Goal: Obtain resource: Download file/media

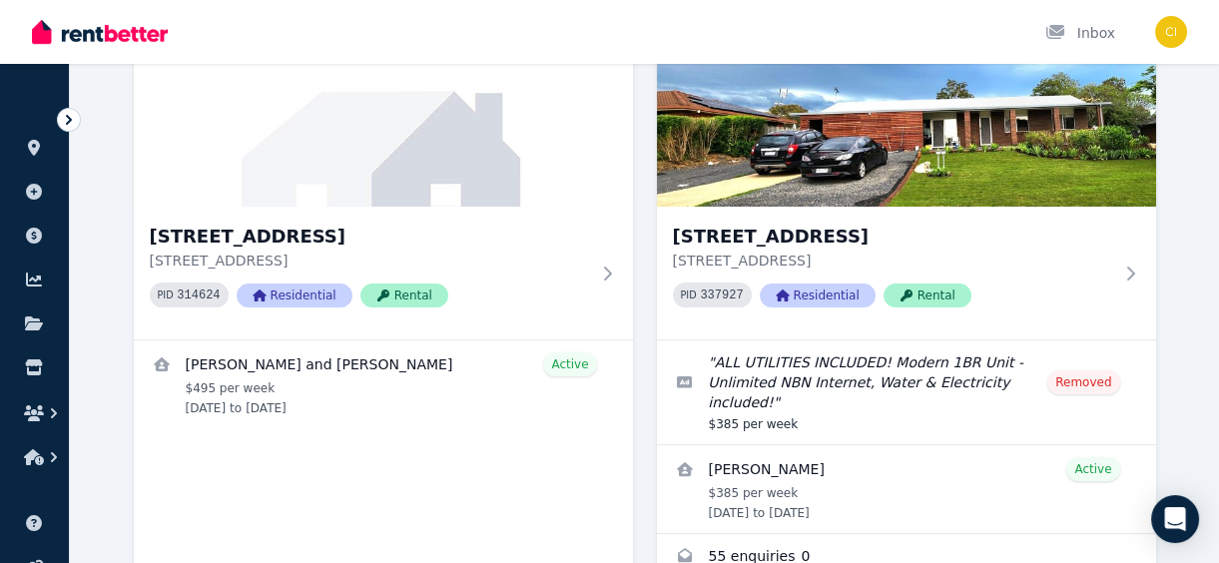
scroll to position [1270, 0]
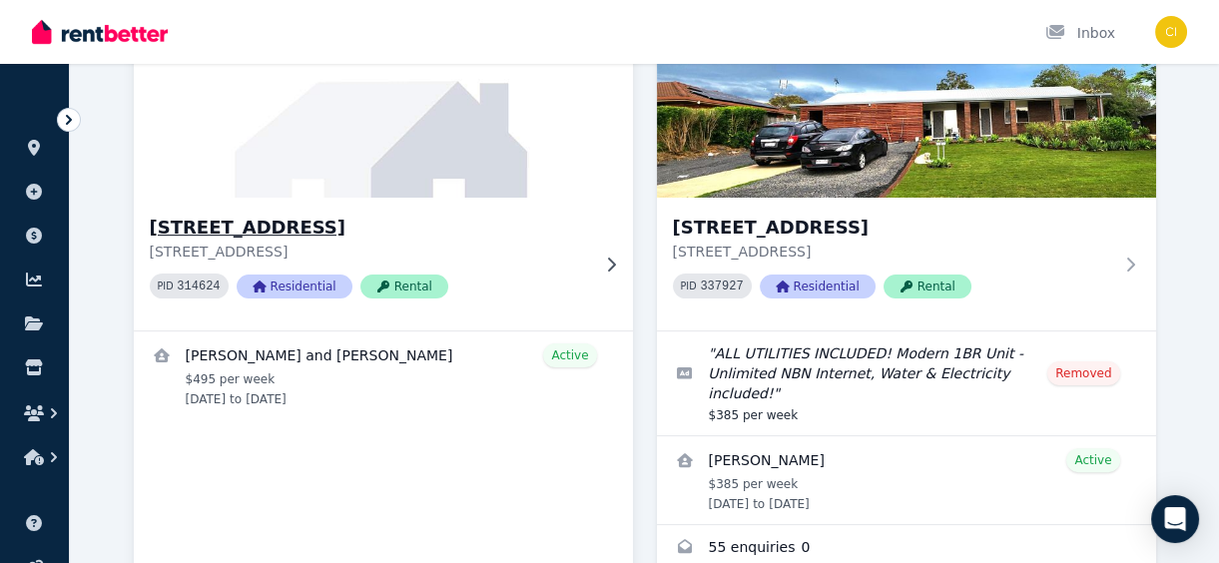
click at [246, 214] on h3 "[STREET_ADDRESS]" at bounding box center [369, 228] width 439 height 28
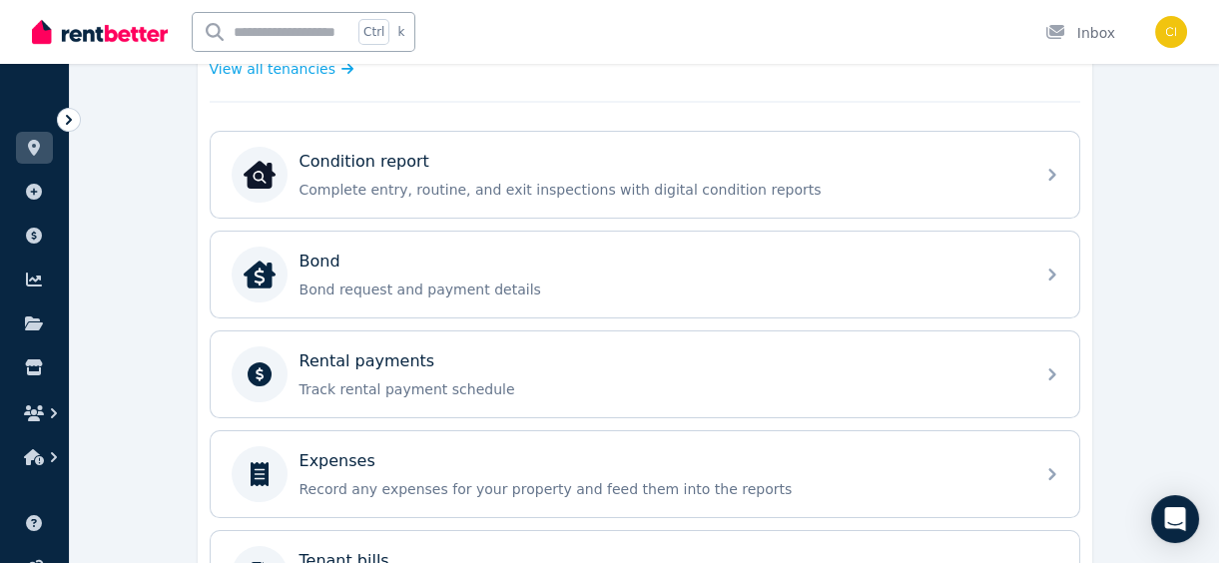
scroll to position [635, 0]
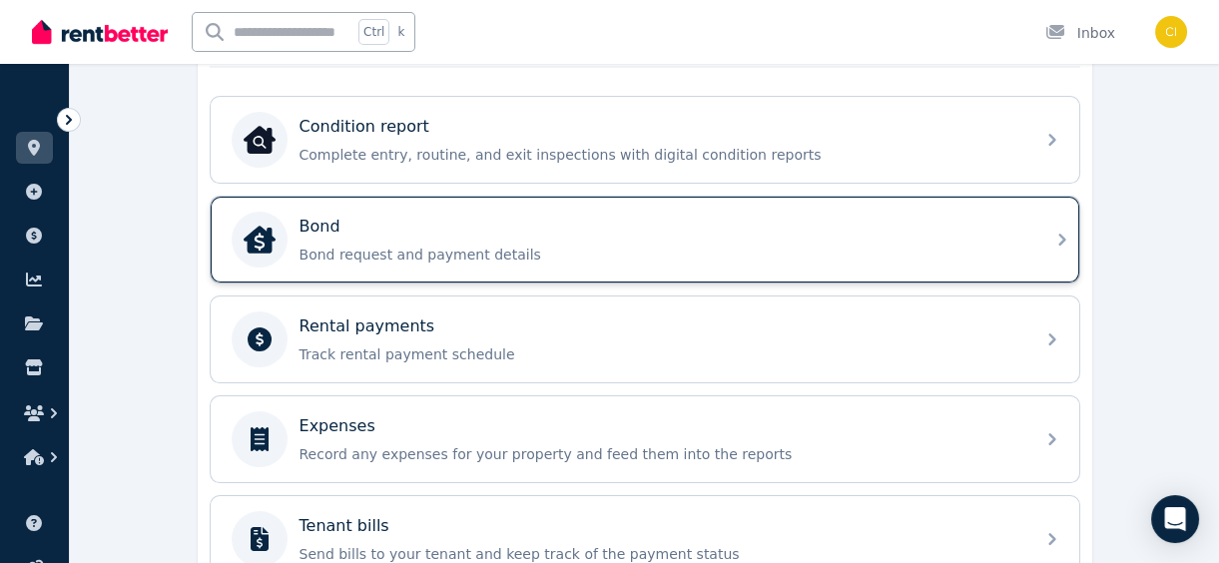
click at [985, 235] on div "Bond" at bounding box center [660, 227] width 723 height 24
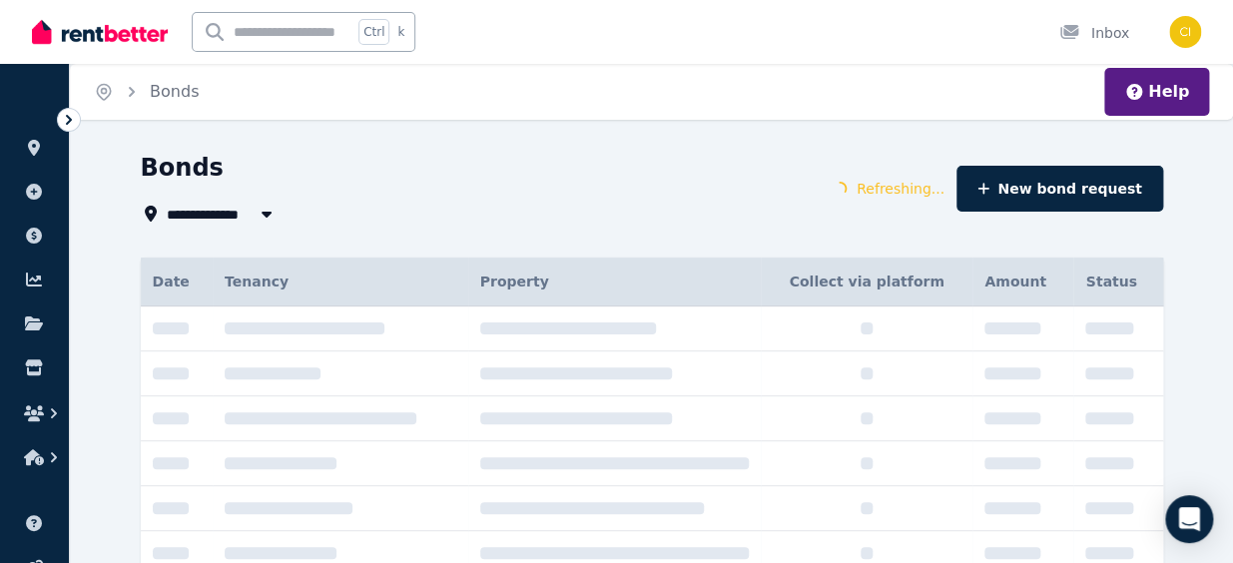
type input "**********"
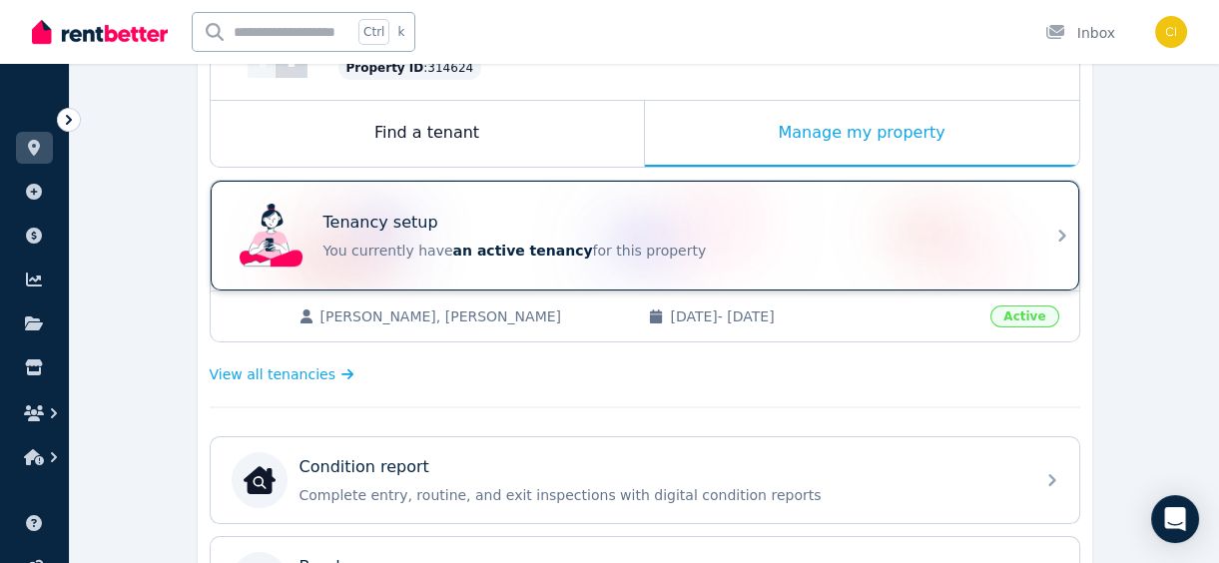
scroll to position [362, 0]
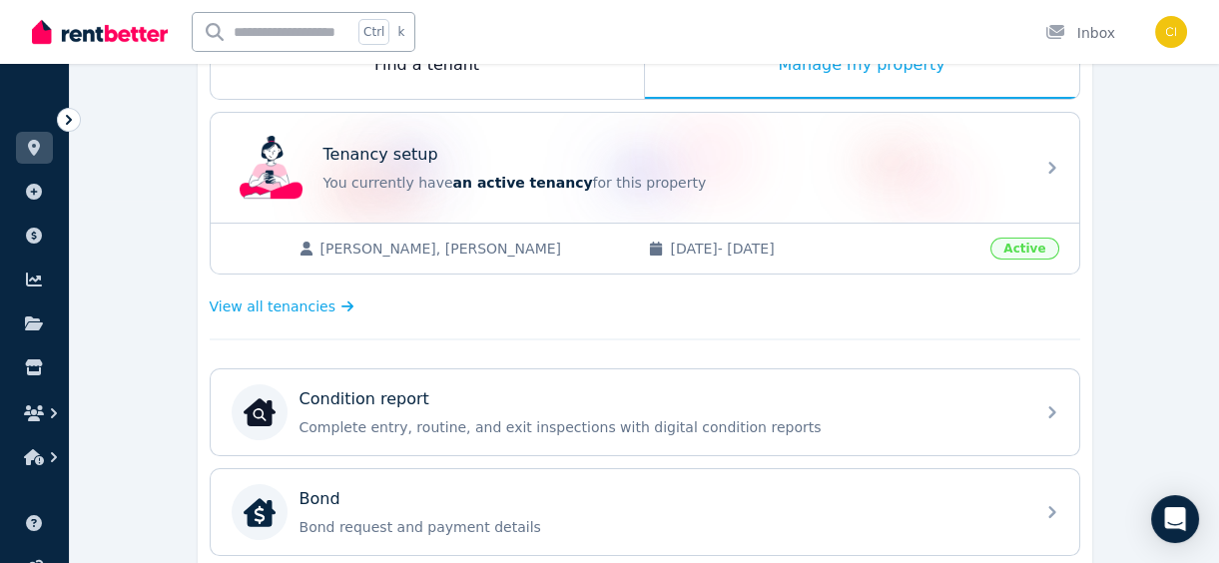
click at [581, 249] on span "[PERSON_NAME], [PERSON_NAME]" at bounding box center [474, 249] width 308 height 20
click at [349, 249] on span "[PERSON_NAME], [PERSON_NAME]" at bounding box center [474, 249] width 308 height 20
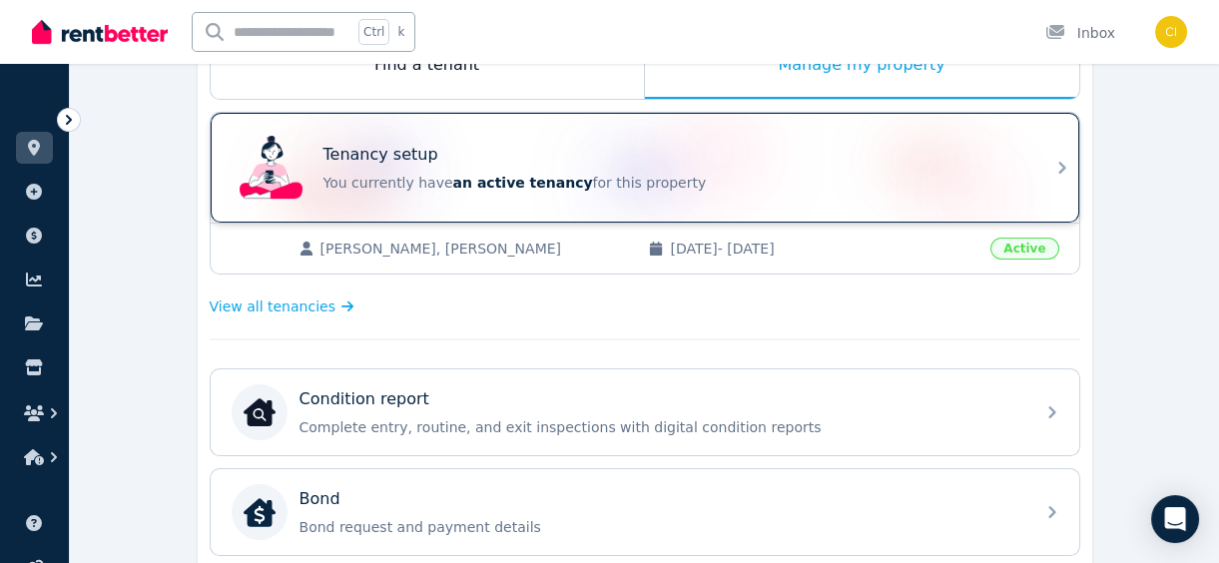
click at [1005, 164] on div "Tenancy setup" at bounding box center [672, 155] width 699 height 24
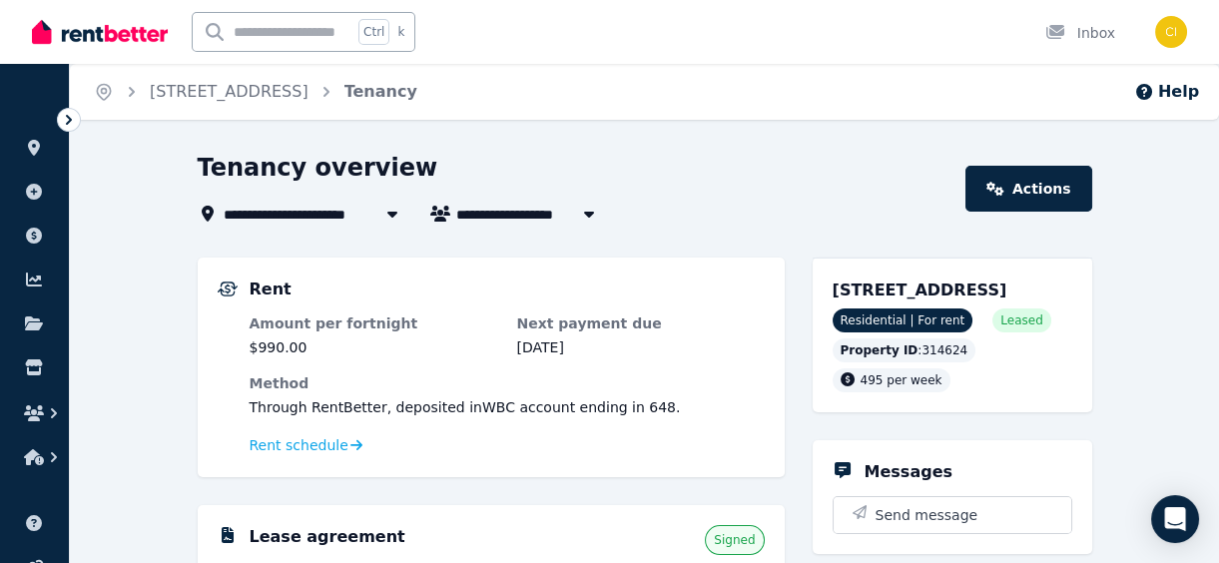
scroll to position [181, 0]
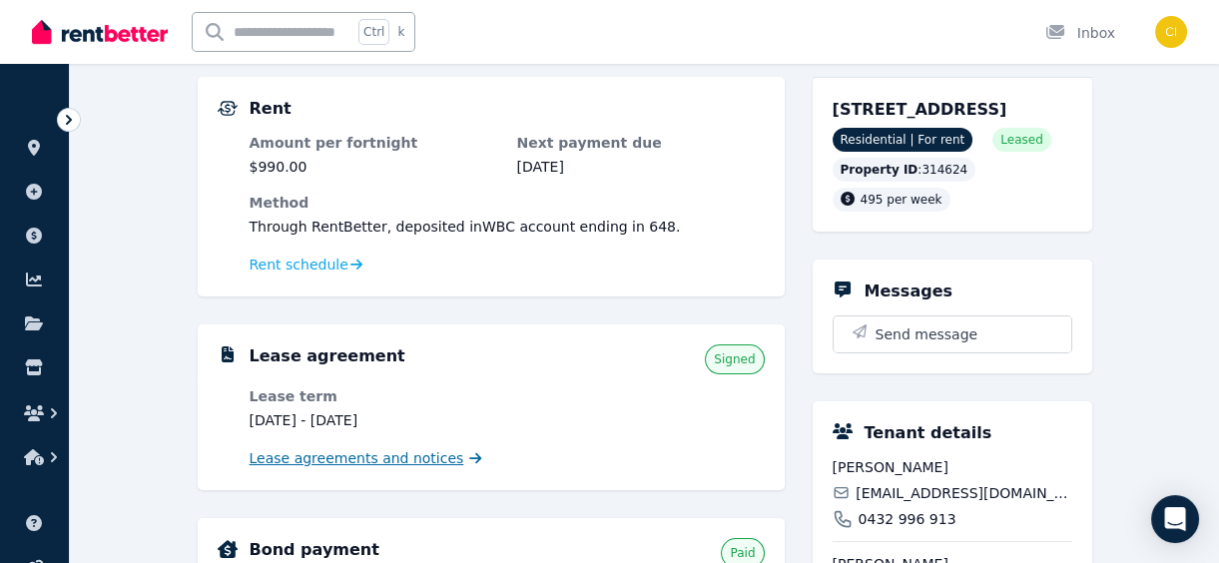
click at [317, 458] on span "Lease agreements and notices" at bounding box center [357, 458] width 215 height 20
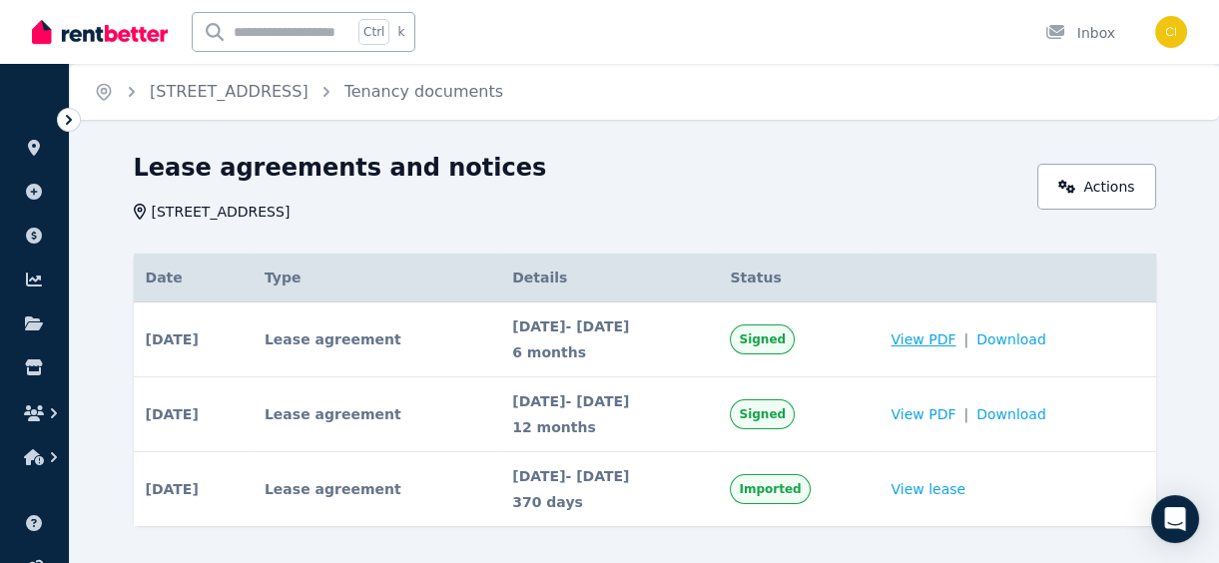
click at [955, 338] on span "View PDF" at bounding box center [922, 339] width 65 height 20
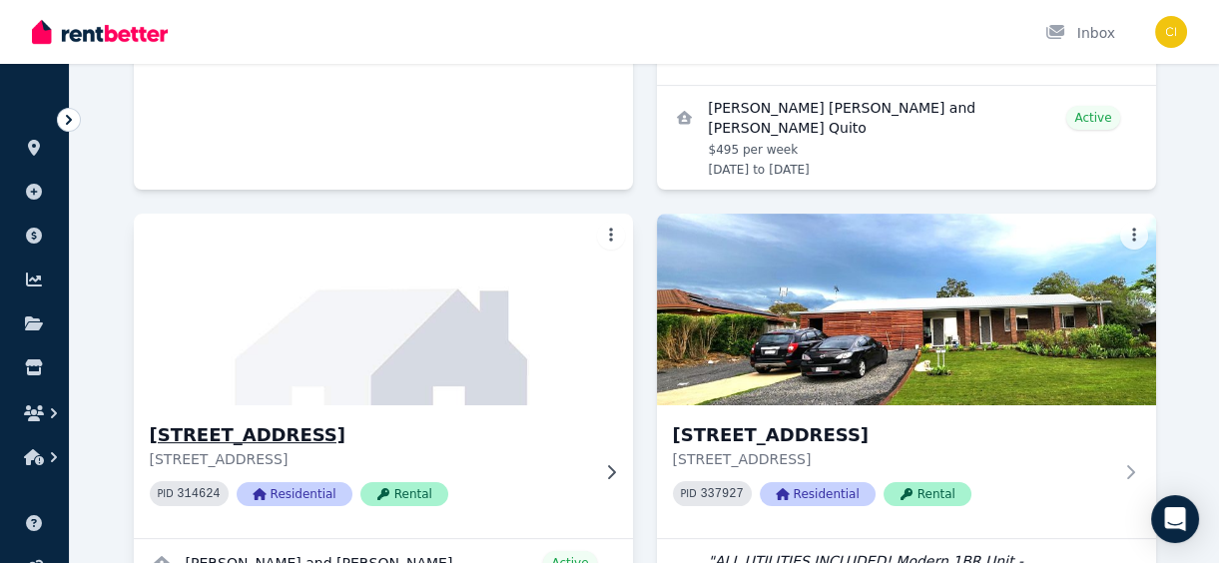
scroll to position [1088, 0]
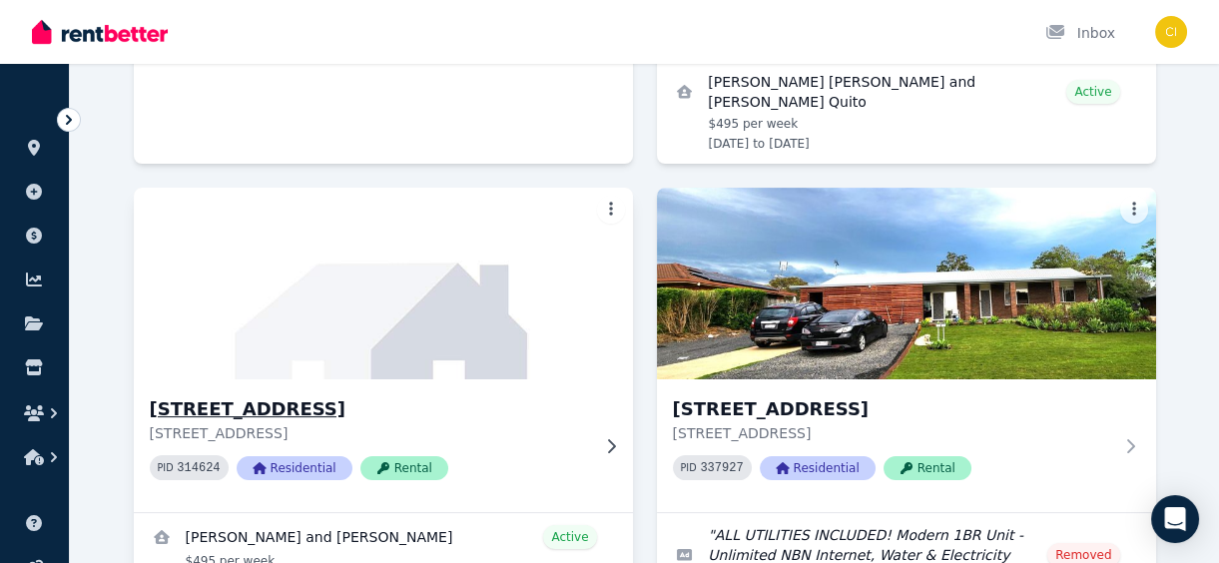
click at [257, 395] on h3 "[STREET_ADDRESS]" at bounding box center [369, 409] width 439 height 28
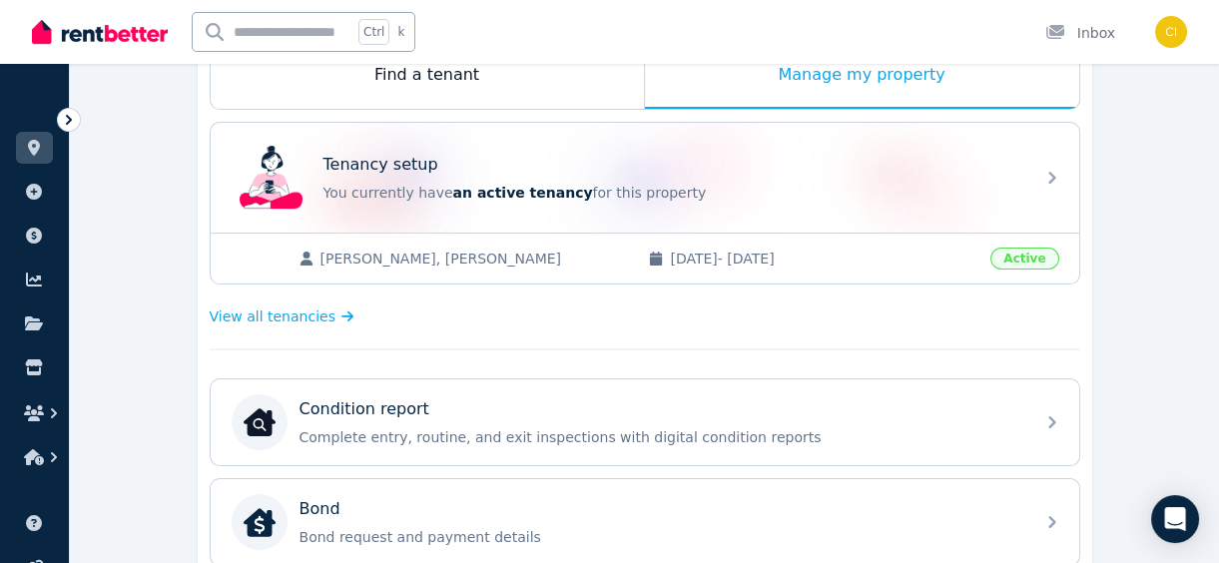
scroll to position [362, 0]
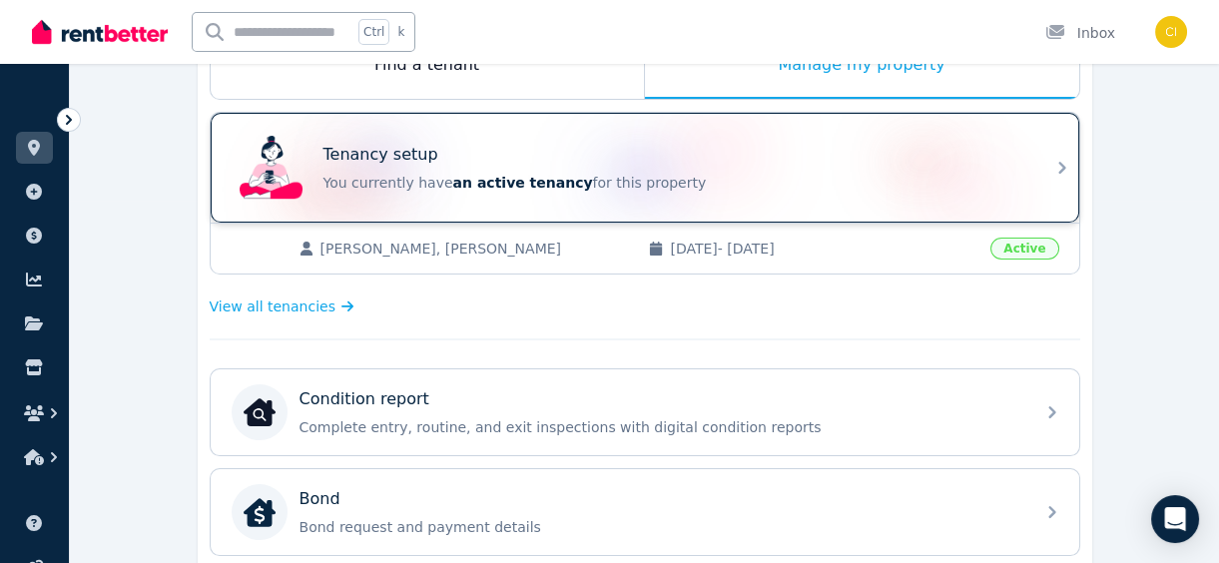
click at [1061, 170] on icon at bounding box center [1062, 168] width 24 height 24
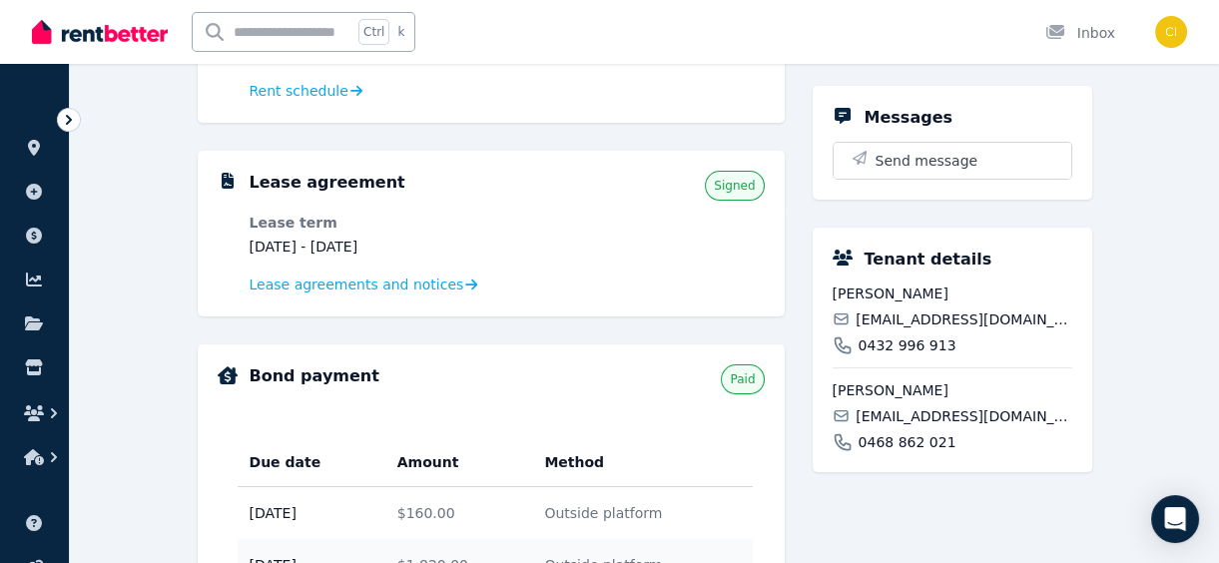
scroll to position [181, 0]
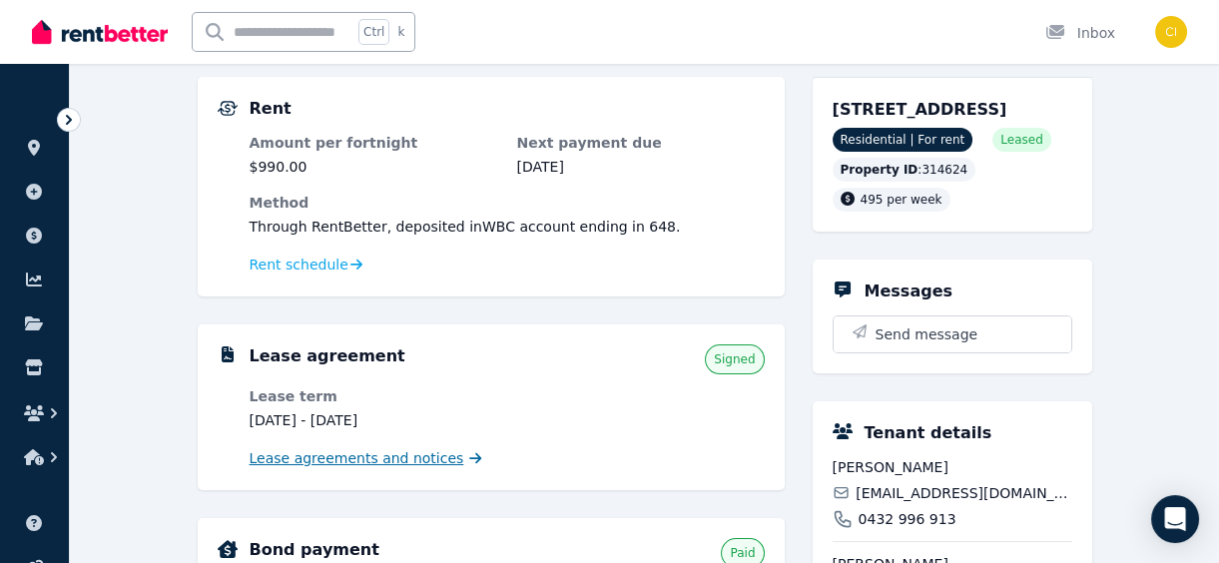
click at [407, 457] on span "Lease agreements and notices" at bounding box center [357, 458] width 215 height 20
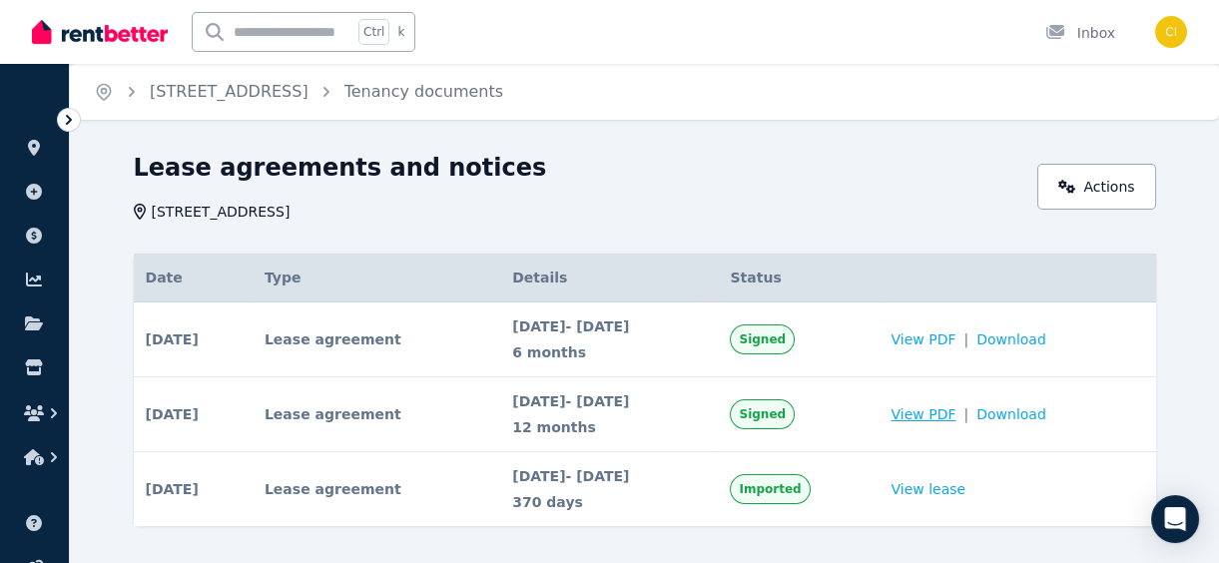
click at [954, 415] on span "View PDF" at bounding box center [922, 414] width 65 height 20
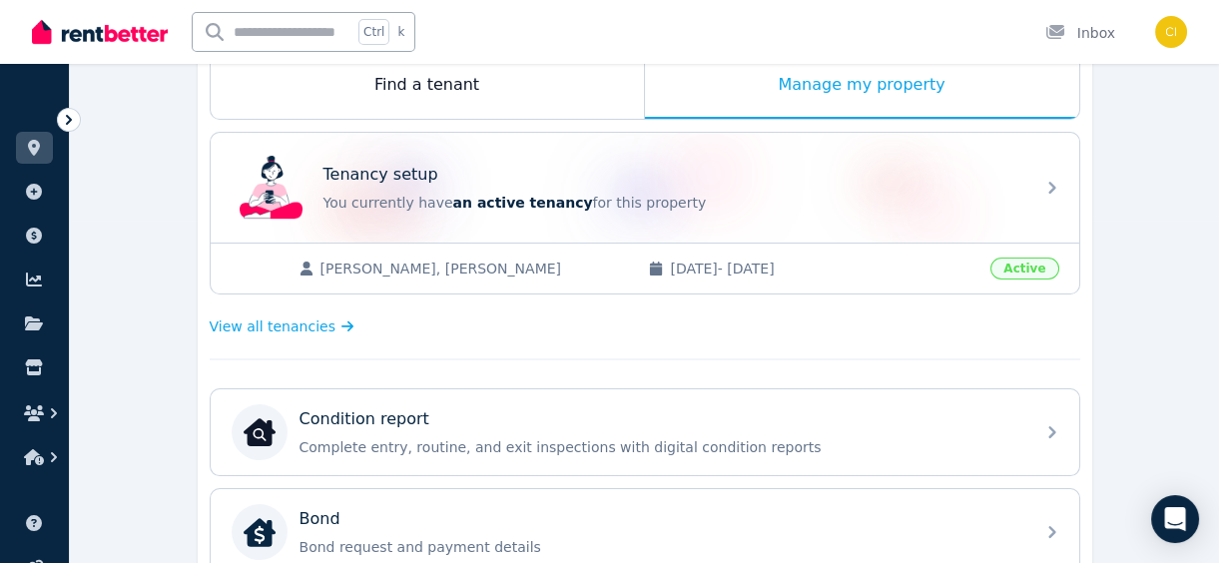
scroll to position [90, 0]
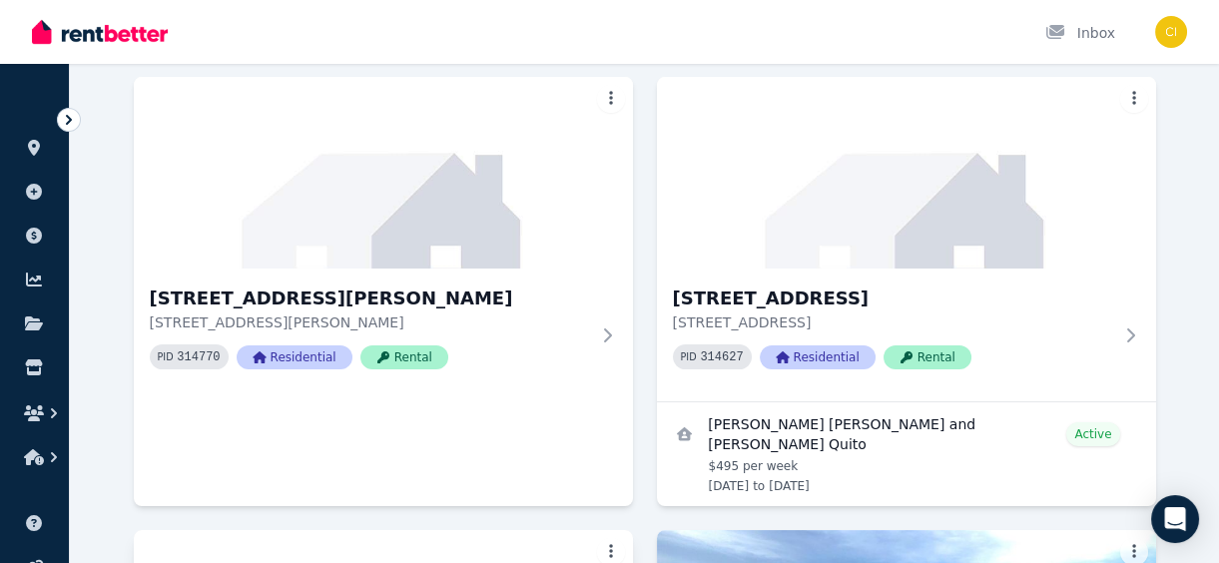
scroll to position [1179, 0]
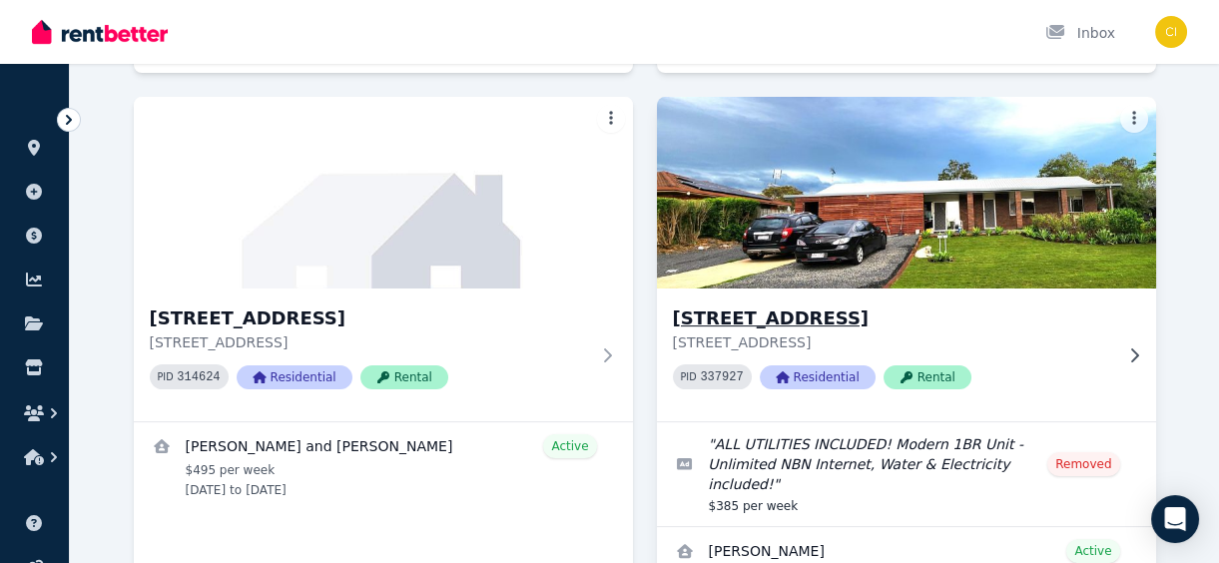
click at [789, 304] on h3 "[STREET_ADDRESS]" at bounding box center [892, 318] width 439 height 28
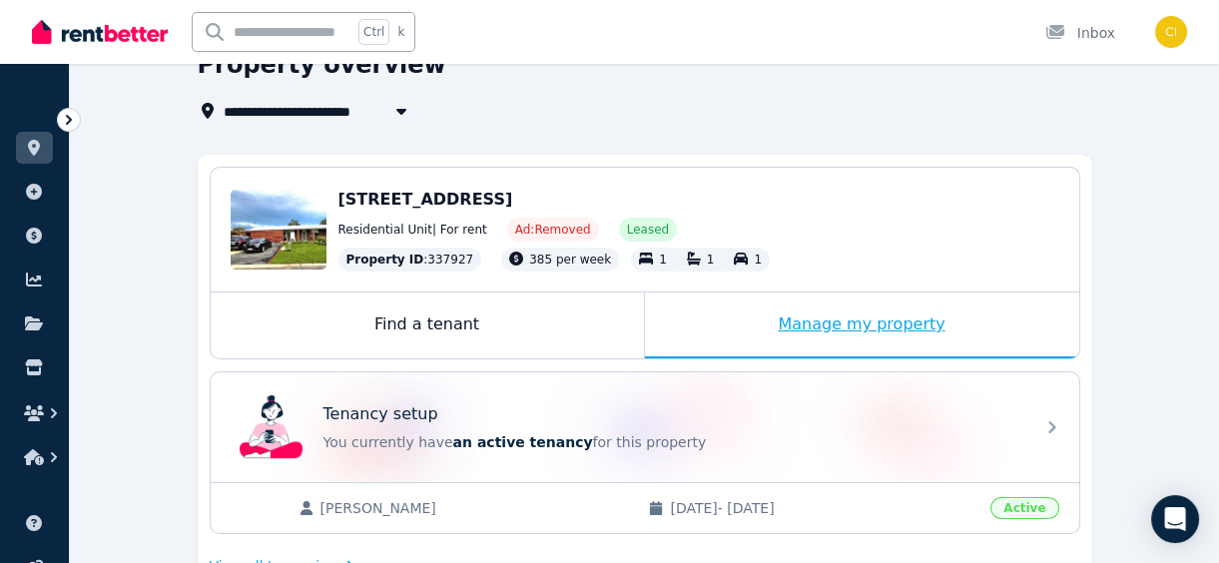
scroll to position [271, 0]
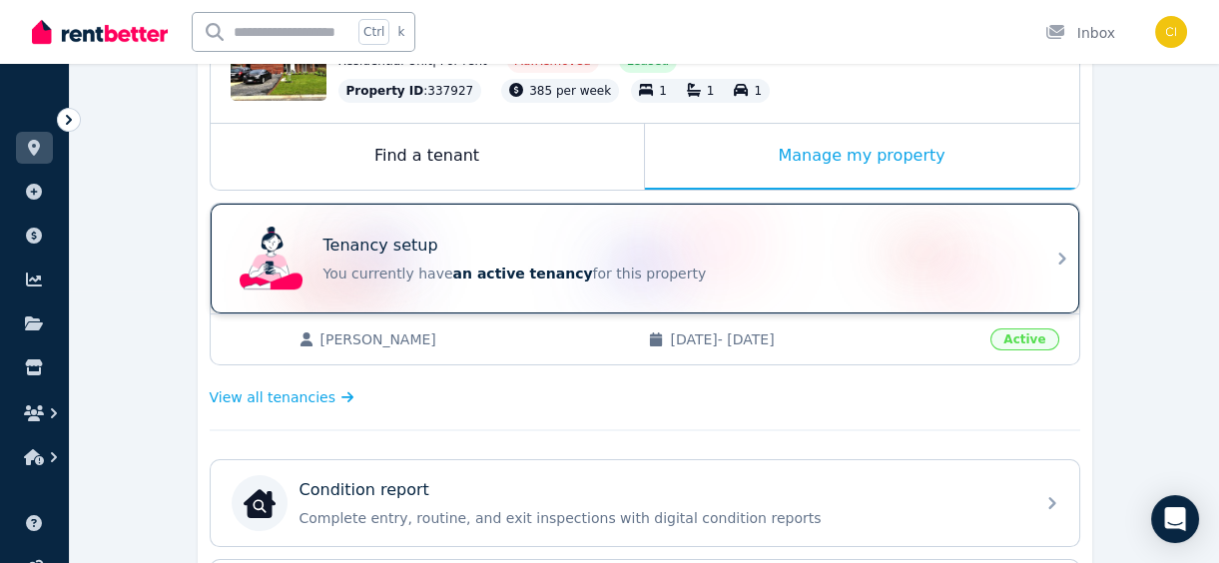
click at [849, 270] on p "You currently have an active tenancy for this property" at bounding box center [672, 274] width 699 height 20
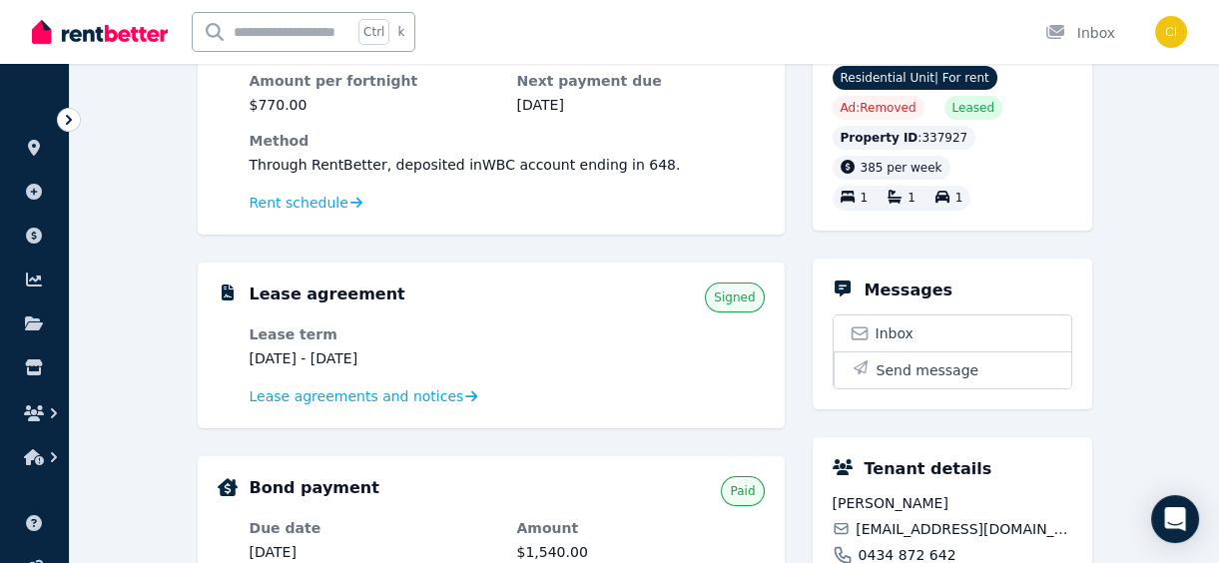
scroll to position [271, 0]
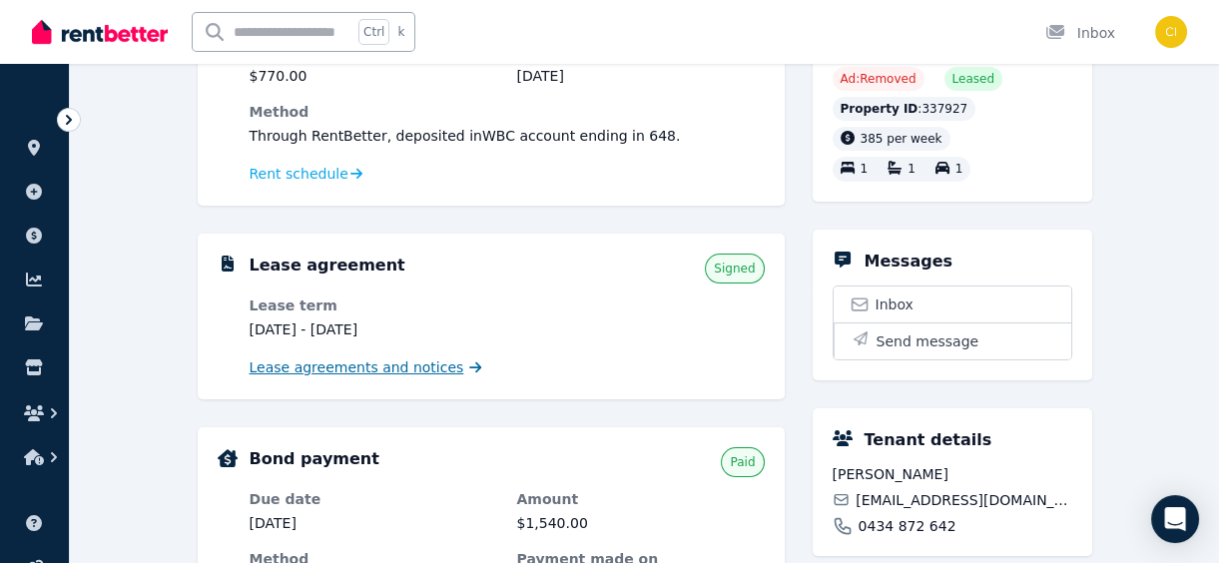
click at [329, 367] on span "Lease agreements and notices" at bounding box center [357, 367] width 215 height 20
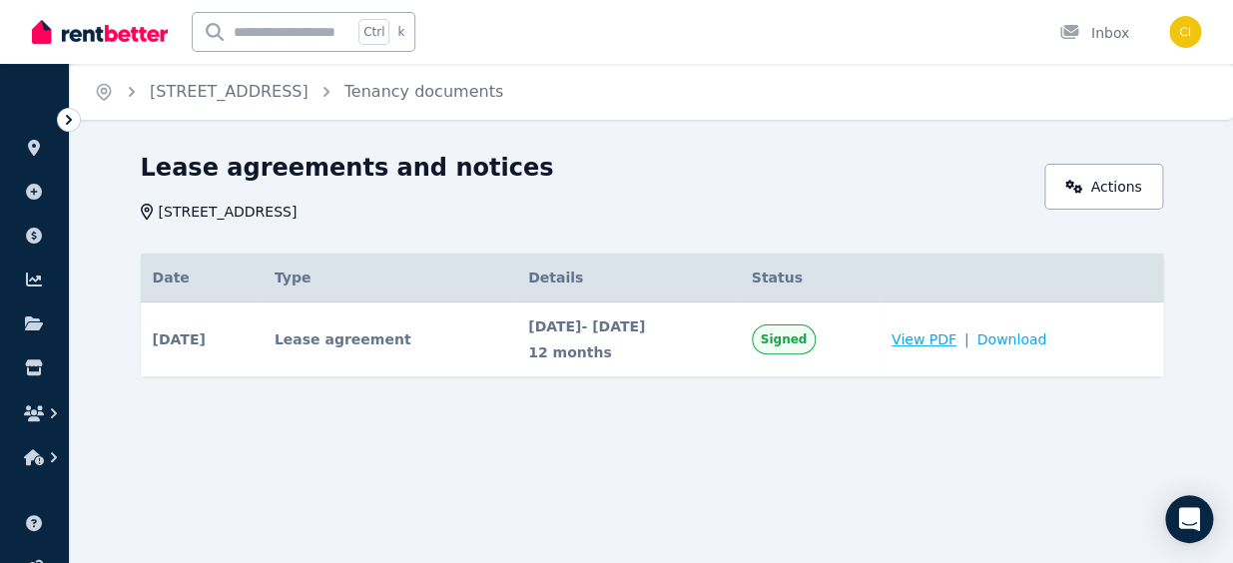
click at [956, 340] on span "View PDF" at bounding box center [923, 339] width 65 height 20
